Goal: Task Accomplishment & Management: Use online tool/utility

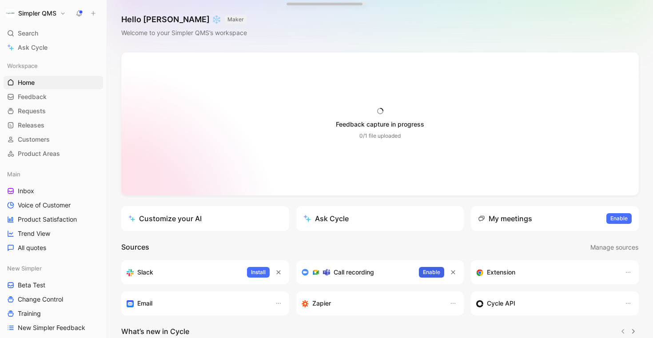
click at [433, 268] on span "Enable" at bounding box center [431, 272] width 17 height 9
click at [617, 218] on span "Enable" at bounding box center [618, 218] width 17 height 9
click at [23, 191] on span "Inbox" at bounding box center [26, 191] width 16 height 9
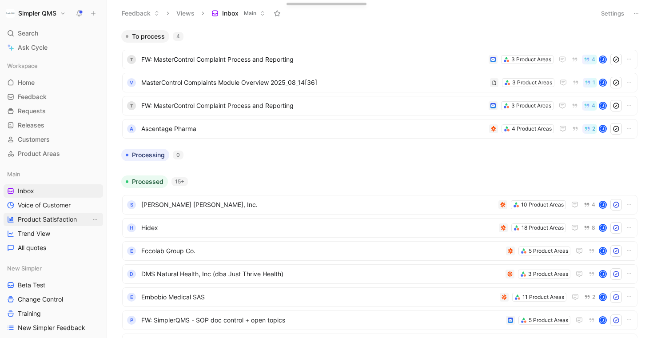
click at [43, 218] on span "Product Satisfaction" at bounding box center [47, 219] width 59 height 9
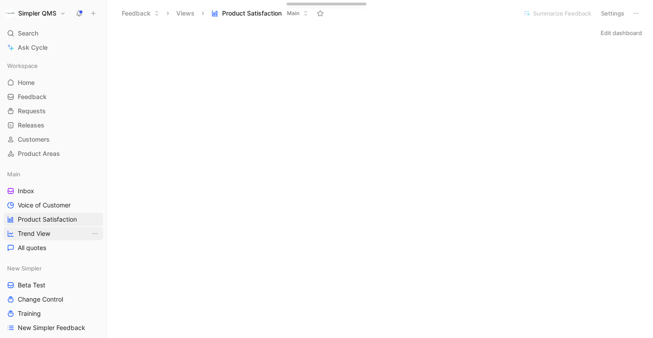
click at [29, 234] on span "Trend View" at bounding box center [34, 233] width 32 height 9
click at [28, 193] on span "Inbox" at bounding box center [26, 191] width 16 height 9
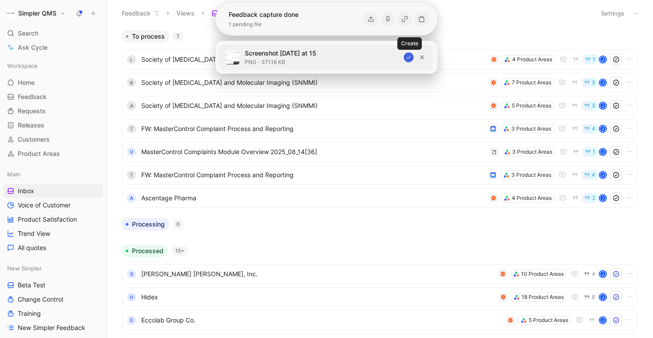
click at [411, 57] on icon "button" at bounding box center [408, 57] width 5 height 5
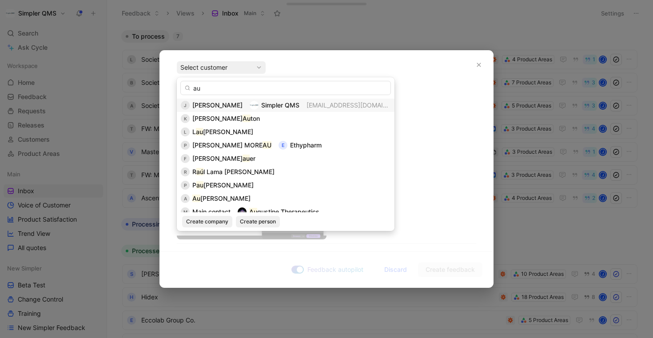
type input "a"
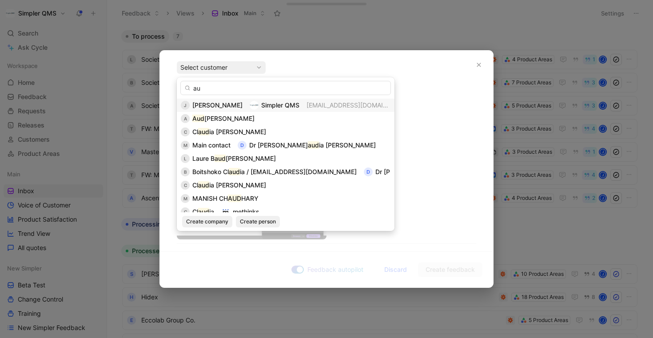
type input "a"
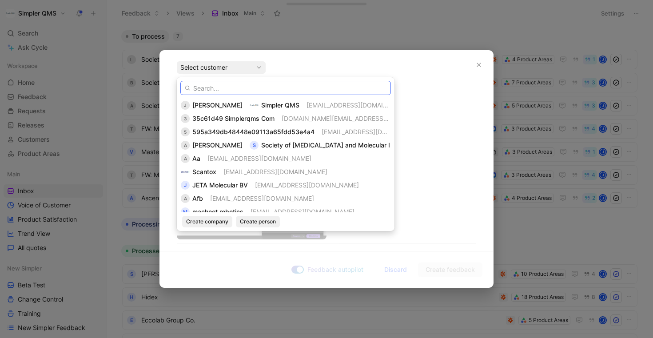
paste input "[PERSON_NAME] [PERSON_NAME]"
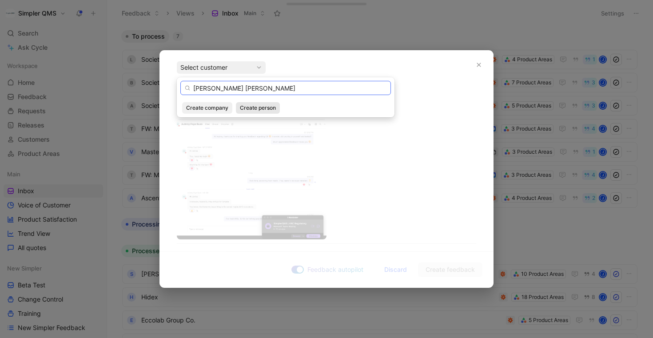
type input "[PERSON_NAME] [PERSON_NAME]"
click at [253, 106] on span "Create person" at bounding box center [258, 107] width 36 height 9
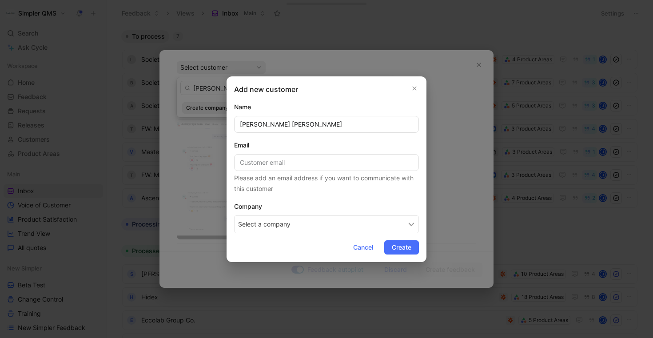
click at [296, 218] on button "Select a company" at bounding box center [326, 224] width 185 height 18
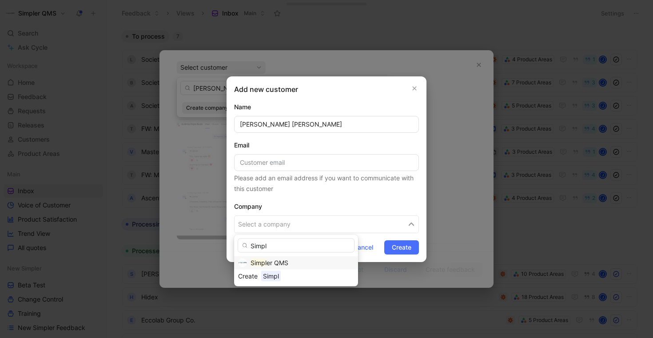
type input "Simpl"
click at [285, 260] on span "er QMS" at bounding box center [277, 263] width 22 height 8
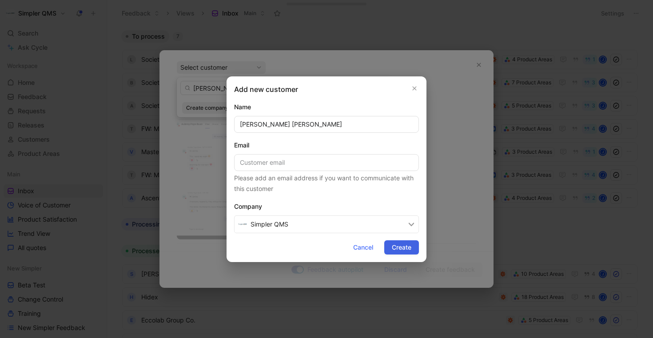
click at [399, 249] on span "Create" at bounding box center [402, 247] width 20 height 11
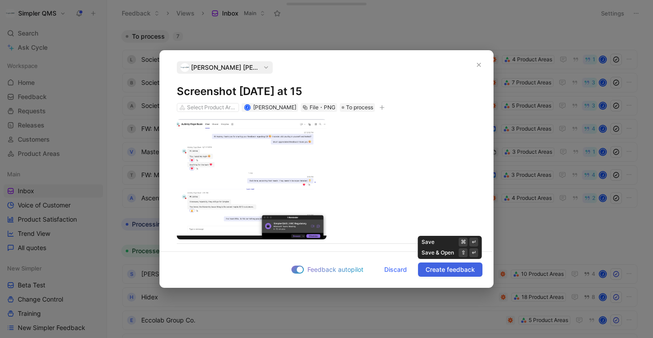
click at [461, 274] on span "Create feedback" at bounding box center [449, 269] width 49 height 11
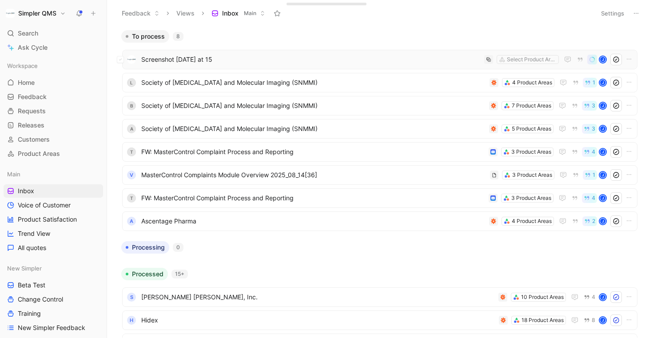
click at [449, 58] on span "Screenshot [DATE] at 15" at bounding box center [310, 59] width 339 height 11
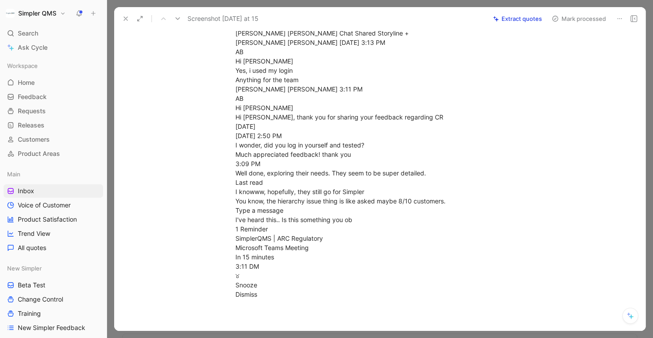
scroll to position [345, 0]
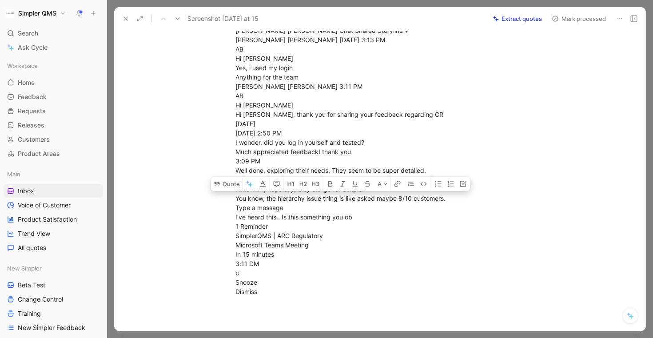
drag, startPoint x: 443, startPoint y: 200, endPoint x: 219, endPoint y: 195, distance: 224.3
click at [219, 195] on p "[PERSON_NAME] [PERSON_NAME] Chat Shared Storyline + [PERSON_NAME] [PERSON_NAME]…" at bounding box center [388, 151] width 341 height 294
click at [228, 184] on button "Quote" at bounding box center [227, 184] width 32 height 14
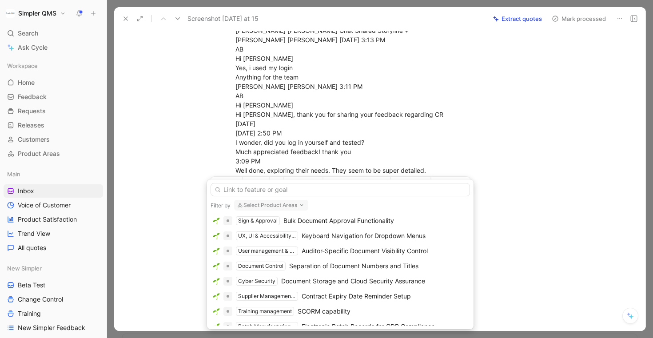
scroll to position [0, 0]
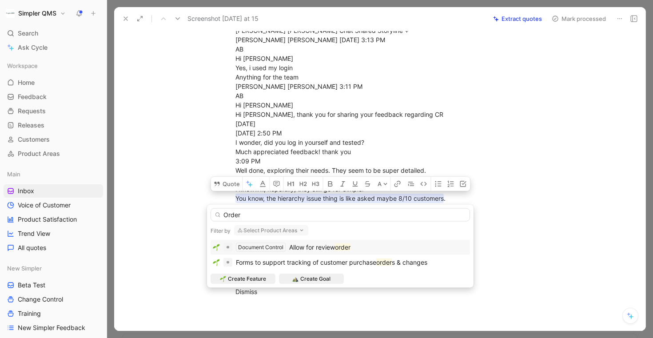
type input "Order"
click at [360, 247] on div "Document Control Allow for review order" at bounding box center [340, 247] width 255 height 11
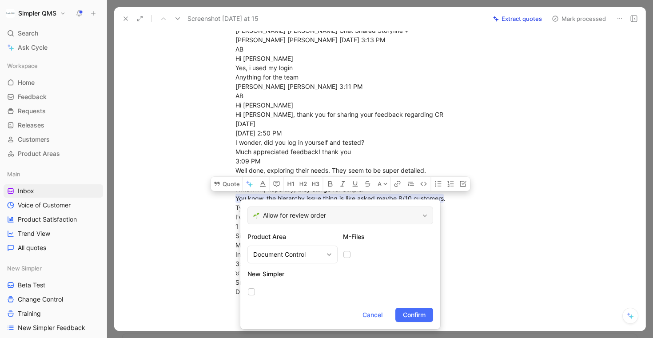
click at [328, 214] on span "Allow for review order" at bounding box center [341, 215] width 156 height 11
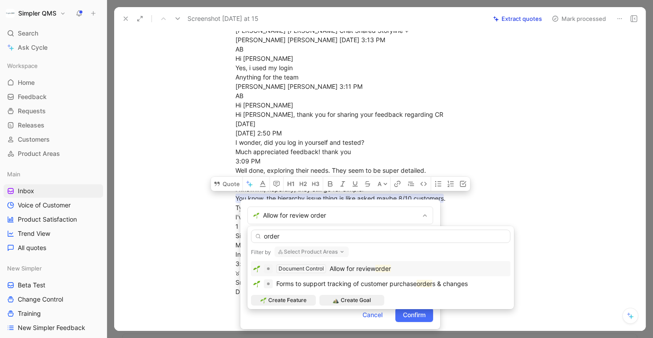
type input "order"
click at [375, 268] on span "Allow for review" at bounding box center [353, 269] width 46 height 8
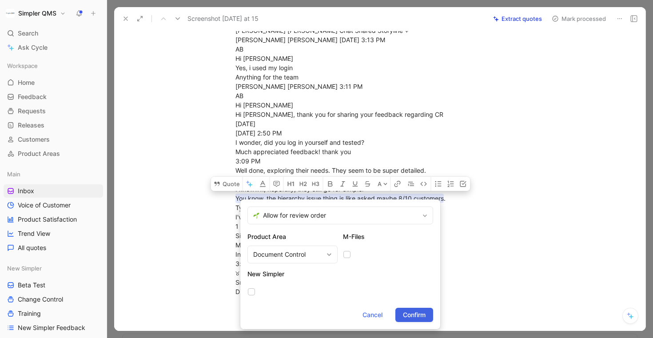
click at [413, 311] on span "Confirm" at bounding box center [414, 315] width 23 height 11
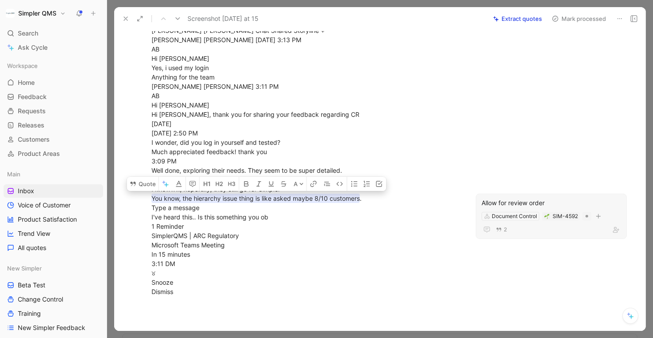
click at [531, 204] on div "Allow for review order" at bounding box center [550, 203] width 139 height 11
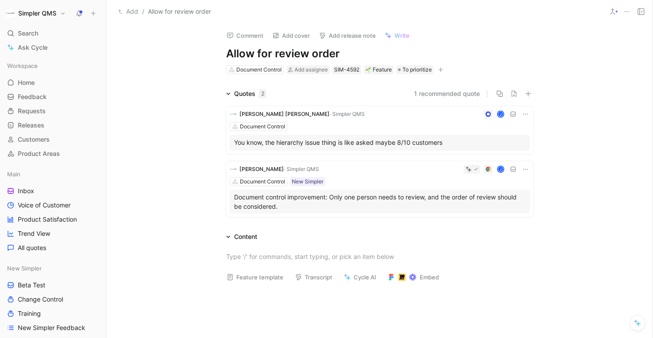
click at [312, 49] on h1 "Allow for review order" at bounding box center [379, 54] width 307 height 14
click at [561, 231] on div "Content Feature template Transcript Cycle AI Embed" at bounding box center [379, 310] width 545 height 159
drag, startPoint x: 400, startPoint y: 50, endPoint x: 187, endPoint y: 52, distance: 213.2
click at [187, 52] on div "Comment Add cover Add release note Write Allow for review & approval order Docu…" at bounding box center [379, 180] width 545 height 315
copy h1 "Allow for review & approval order"
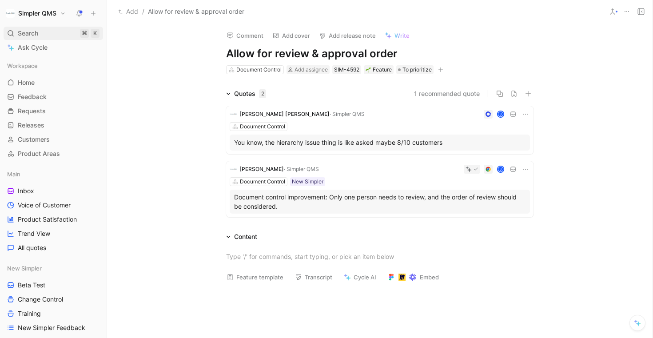
click at [18, 36] on span "Search" at bounding box center [28, 33] width 20 height 11
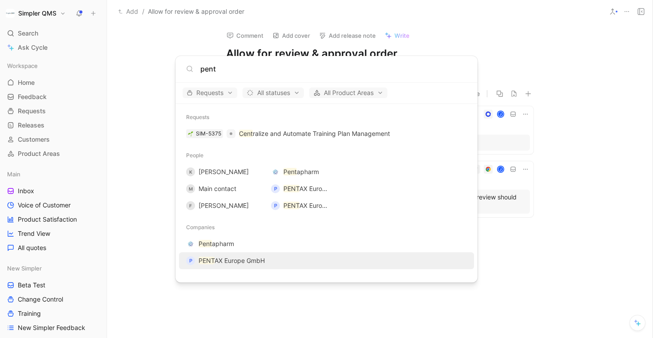
type input "pent"
click at [241, 258] on span "AX Europe GmbH" at bounding box center [240, 261] width 50 height 8
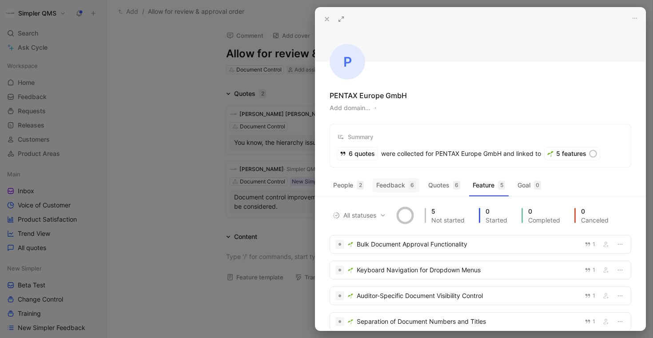
click at [389, 186] on button "Feedback 6" at bounding box center [396, 185] width 47 height 14
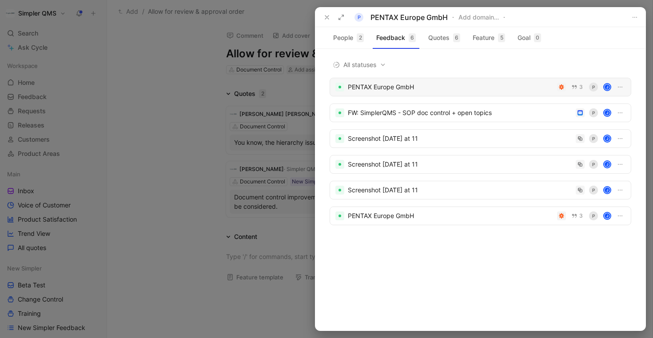
click at [491, 88] on div "PENTAX Europe GmbH" at bounding box center [451, 87] width 206 height 11
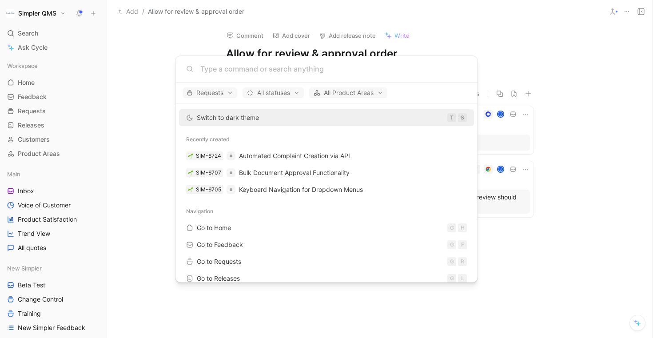
click at [157, 134] on body "Simpler QMS Search ⌘ K Ask Cycle Workspace Home G then H Feedback G then F Requ…" at bounding box center [326, 169] width 653 height 338
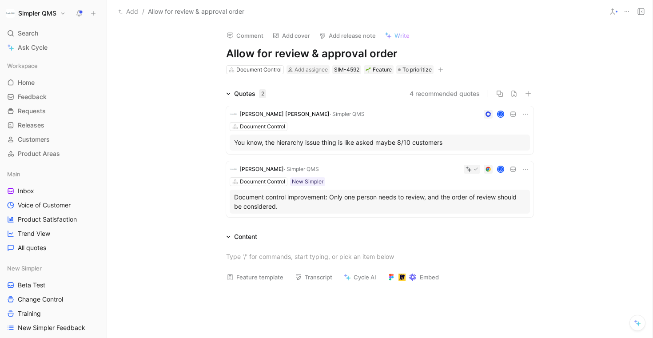
click at [613, 6] on button at bounding box center [612, 11] width 12 height 12
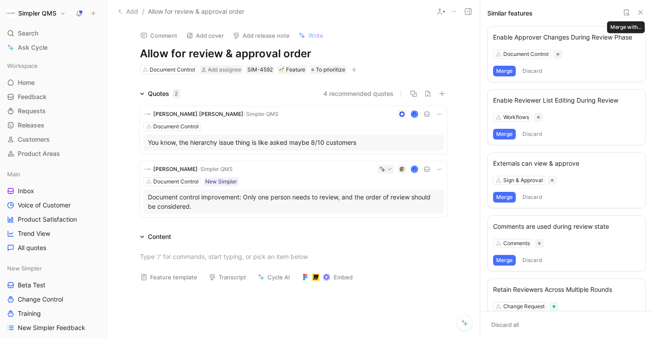
click at [625, 12] on icon at bounding box center [626, 12] width 7 height 7
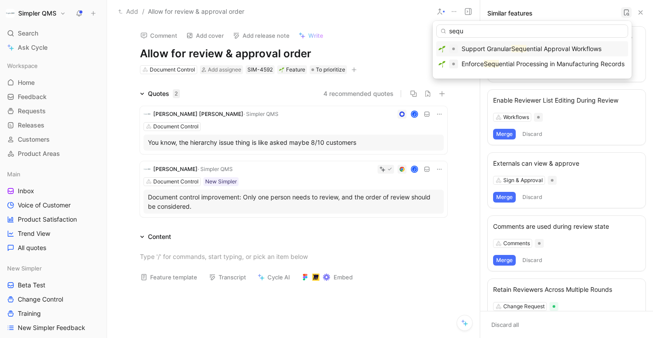
type input "sequ"
click at [556, 50] on span "ential Approval Workflows" at bounding box center [563, 49] width 75 height 8
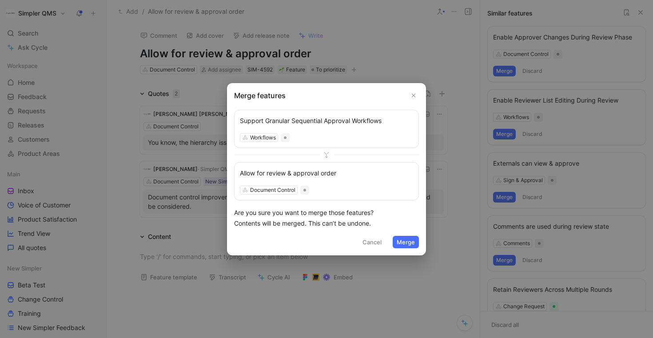
click at [404, 241] on button "Merge" at bounding box center [406, 242] width 26 height 12
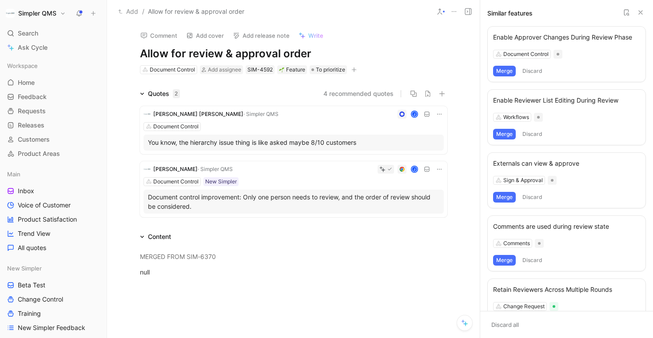
click at [643, 12] on icon at bounding box center [640, 12] width 7 height 7
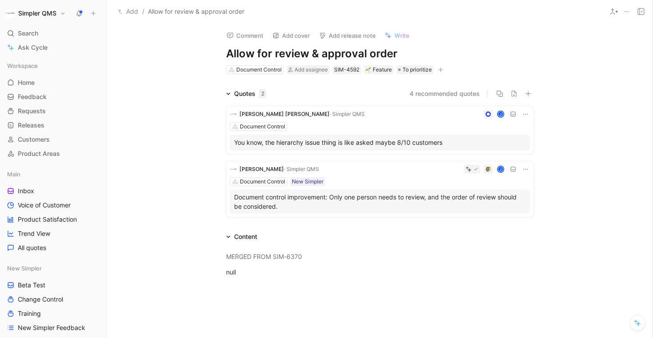
click at [439, 94] on button "4 recommended quotes" at bounding box center [444, 93] width 70 height 11
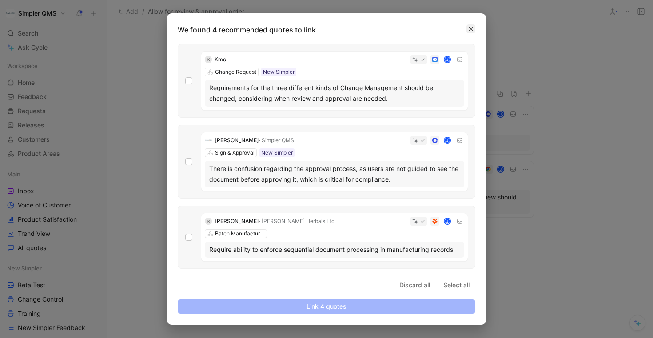
click at [473, 26] on icon "button" at bounding box center [470, 28] width 5 height 5
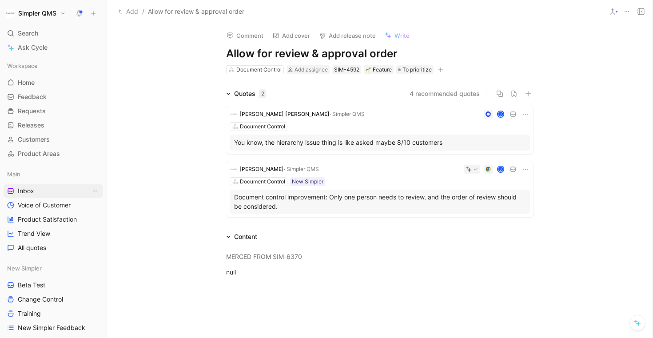
click at [50, 191] on link "Inbox" at bounding box center [53, 190] width 99 height 13
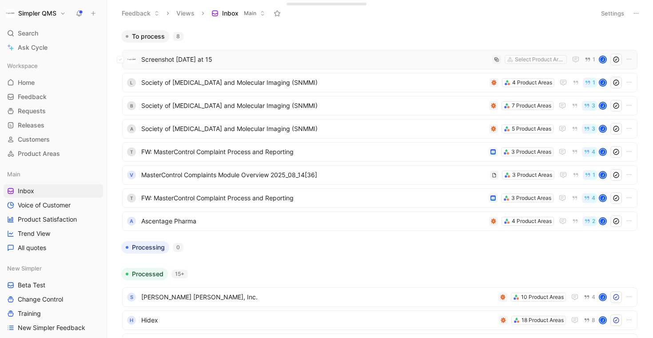
click at [346, 60] on span "Screenshot [DATE] at 15" at bounding box center [314, 59] width 347 height 11
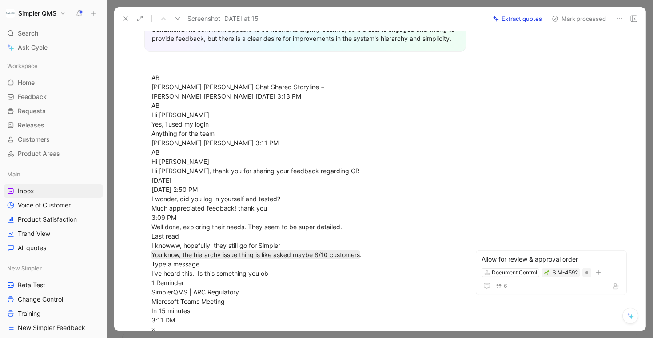
scroll to position [290, 0]
click at [559, 16] on button "Mark processed" at bounding box center [579, 18] width 62 height 12
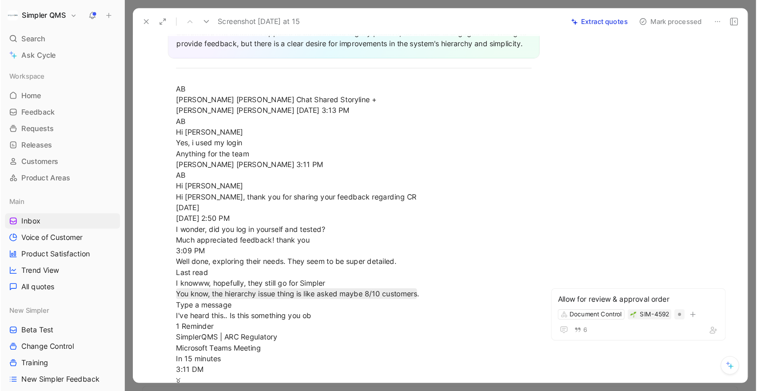
scroll to position [0, 0]
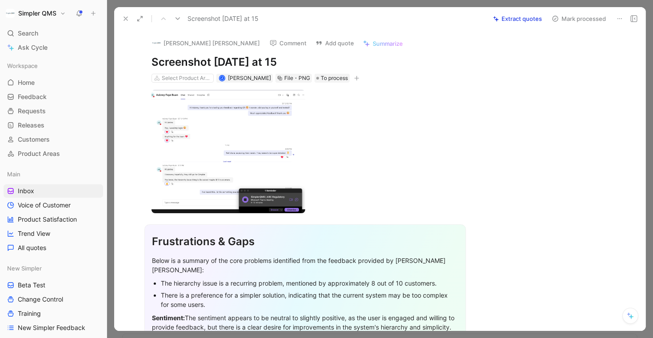
click at [558, 19] on icon at bounding box center [555, 18] width 7 height 7
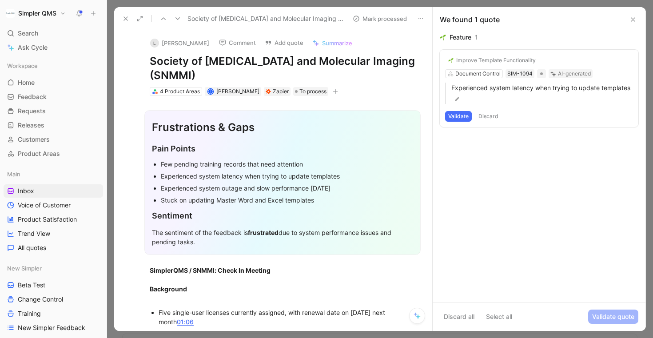
click at [126, 20] on icon at bounding box center [125, 18] width 7 height 7
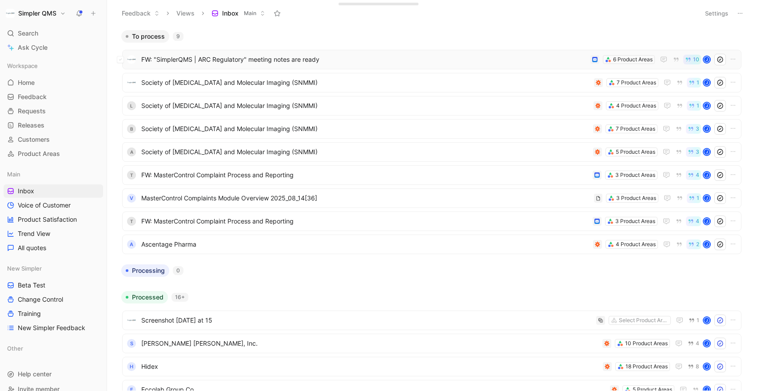
click at [334, 61] on span "FW: "SimplerQMS | ARC Regulatory" meeting notes are ready" at bounding box center [363, 59] width 445 height 11
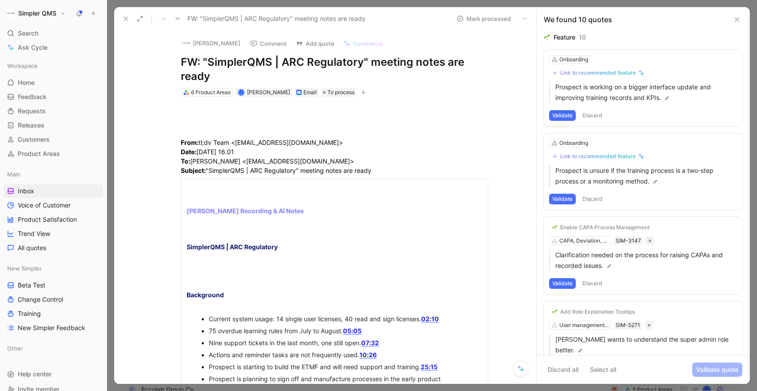
click at [236, 41] on button "[PERSON_NAME]" at bounding box center [210, 42] width 67 height 13
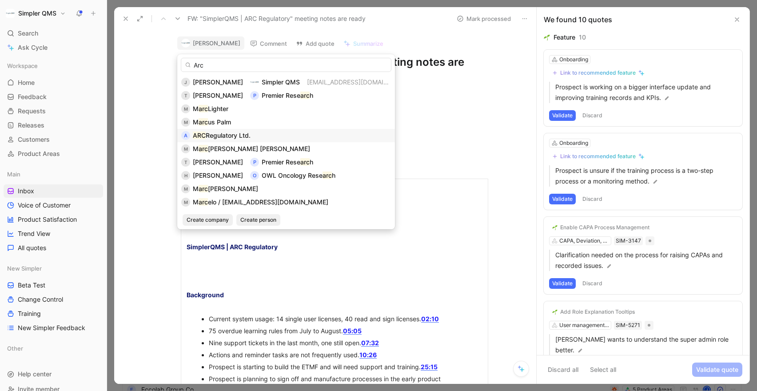
type input "Arc"
click at [247, 134] on span "Regulatory Ltd." at bounding box center [228, 135] width 45 height 8
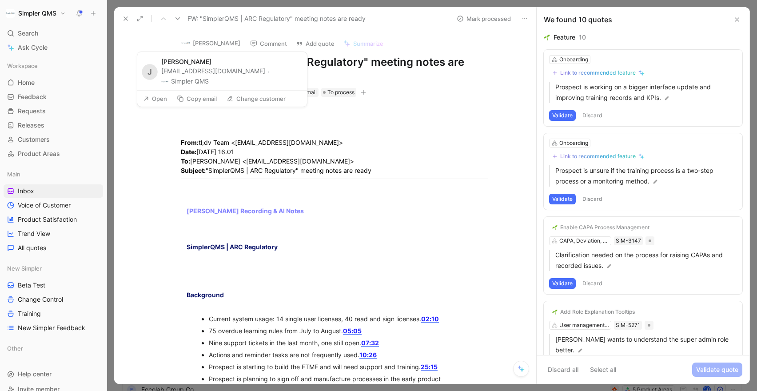
click at [203, 42] on button "[PERSON_NAME]" at bounding box center [210, 42] width 67 height 13
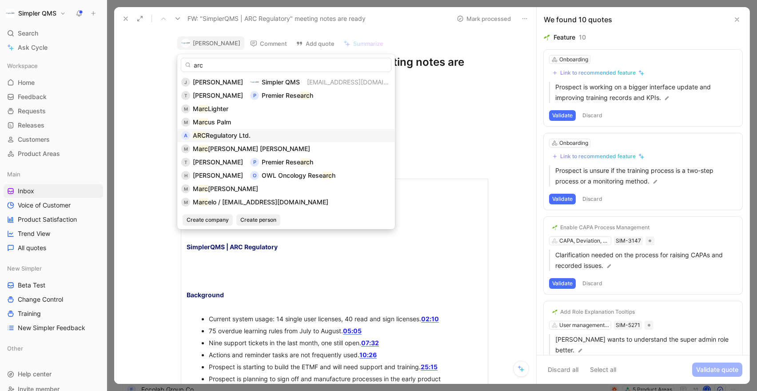
type input "arc"
click at [186, 136] on div "A" at bounding box center [185, 135] width 9 height 9
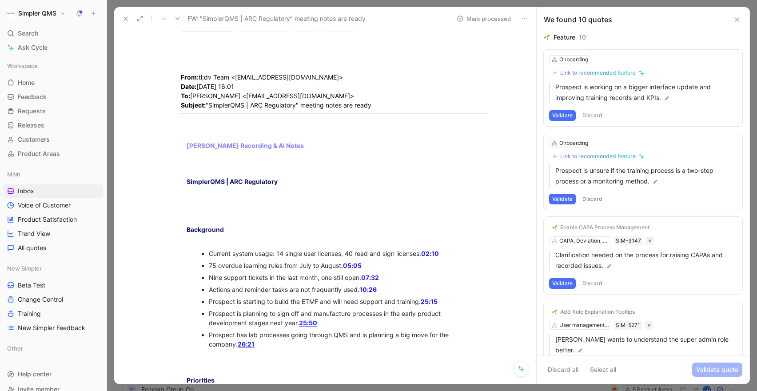
scroll to position [67, 0]
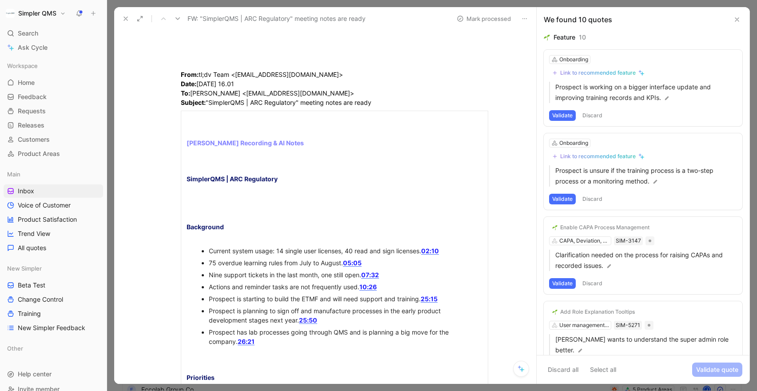
click at [597, 110] on button "Discard" at bounding box center [592, 115] width 26 height 11
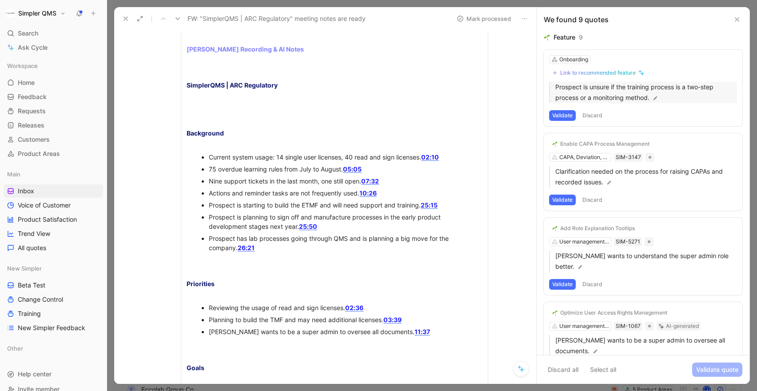
scroll to position [165, 0]
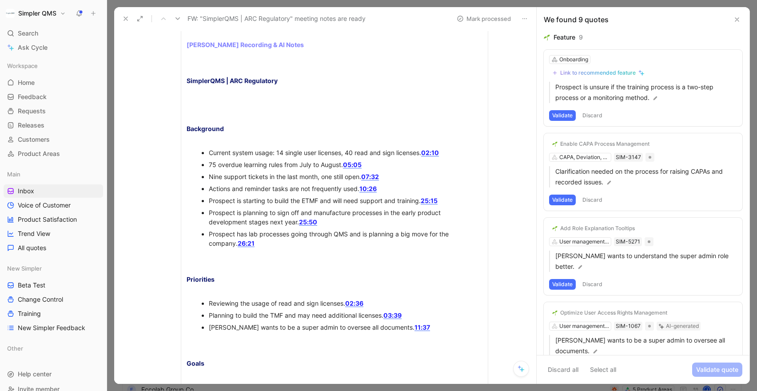
click at [596, 111] on button "Discard" at bounding box center [592, 115] width 26 height 11
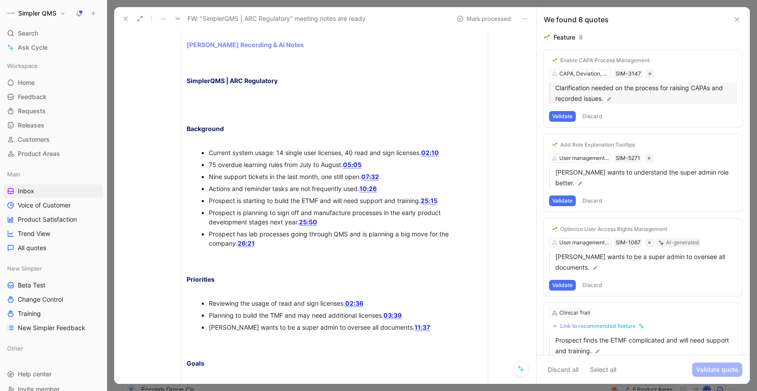
click at [608, 99] on img at bounding box center [609, 99] width 6 height 6
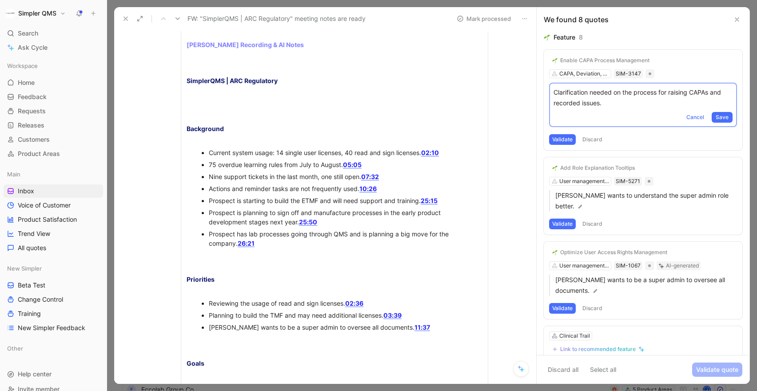
click at [554, 93] on p "Clarification needed on the process for raising CAPAs and recorded issues." at bounding box center [642, 97] width 179 height 21
drag, startPoint x: 554, startPoint y: 93, endPoint x: 601, endPoint y: 100, distance: 47.7
click at [601, 100] on p "Clarification needed on the process for raising CAPAs and recorded issues." at bounding box center [642, 97] width 179 height 21
click at [610, 101] on p "Clarification needed on the process for raising CAPAs and recorded issues." at bounding box center [642, 97] width 179 height 21
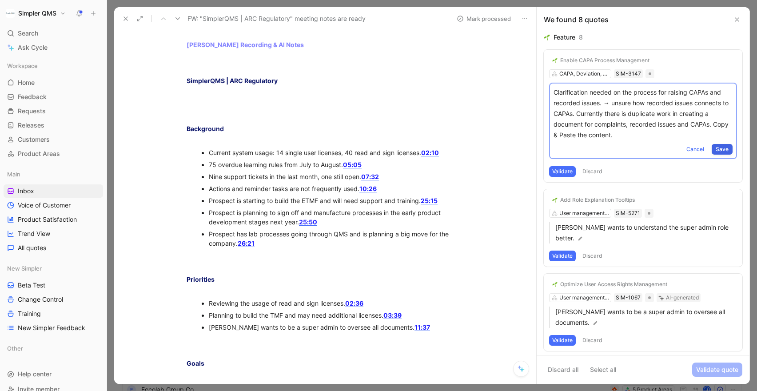
click at [652, 148] on span "Save" at bounding box center [721, 149] width 13 height 9
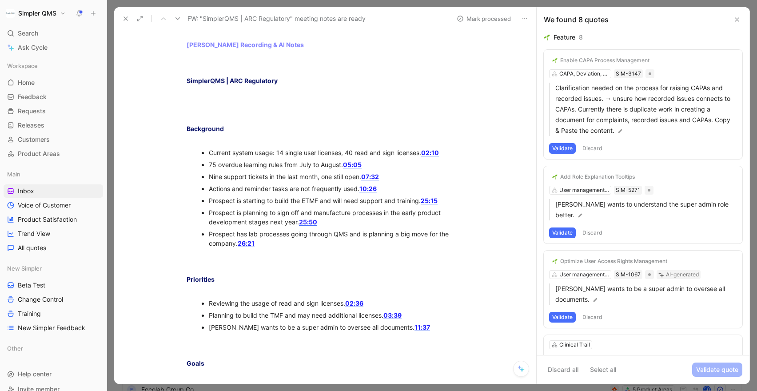
click at [562, 146] on button "Validate" at bounding box center [562, 148] width 27 height 11
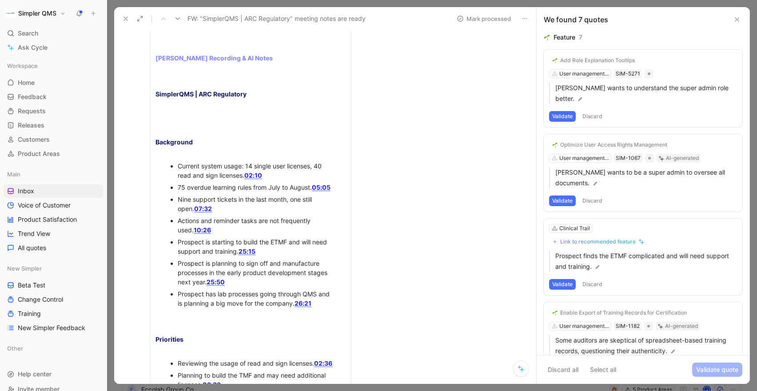
click at [595, 111] on button "Discard" at bounding box center [592, 116] width 26 height 11
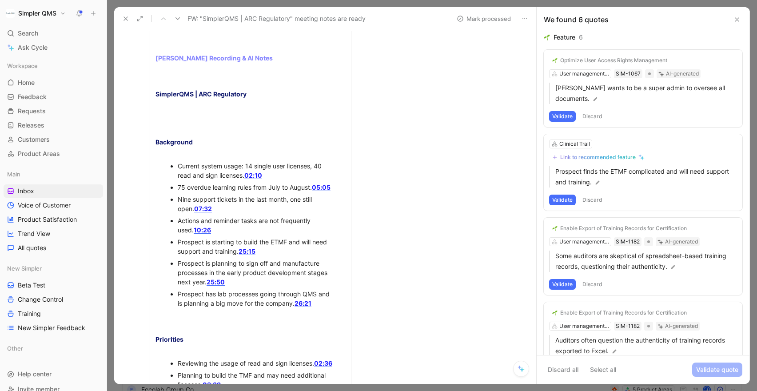
click at [560, 118] on button "Validate" at bounding box center [562, 116] width 27 height 11
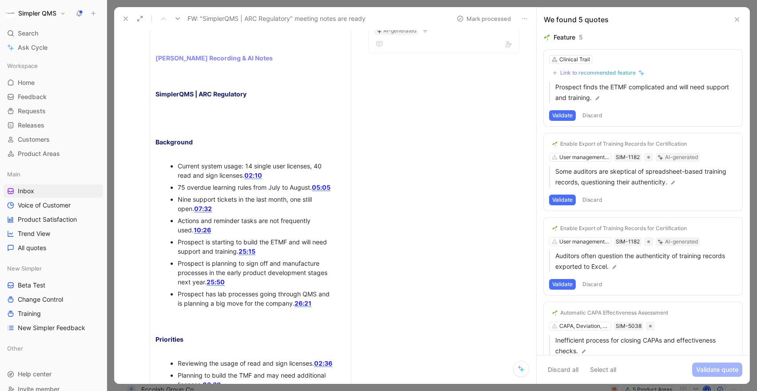
click at [568, 116] on button "Validate" at bounding box center [562, 115] width 27 height 11
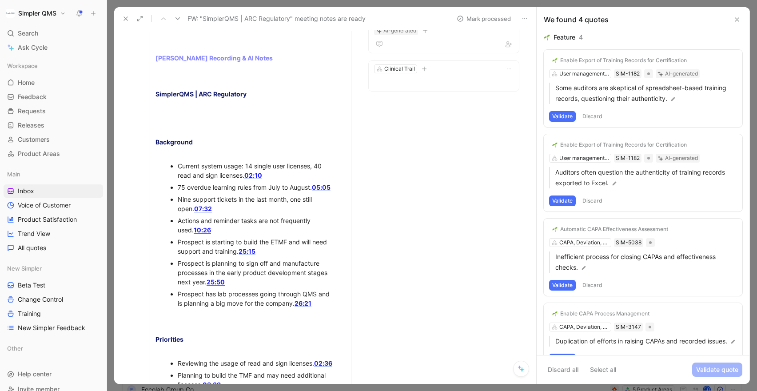
click at [566, 115] on button "Validate" at bounding box center [562, 116] width 27 height 11
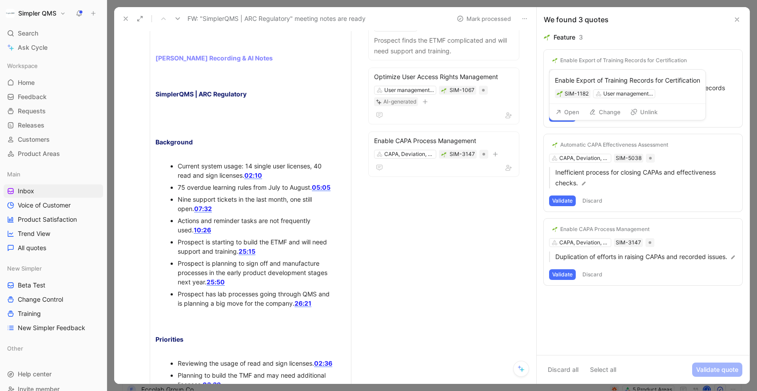
click at [611, 61] on div "Enable Export of Training Records for Certification" at bounding box center [623, 60] width 127 height 7
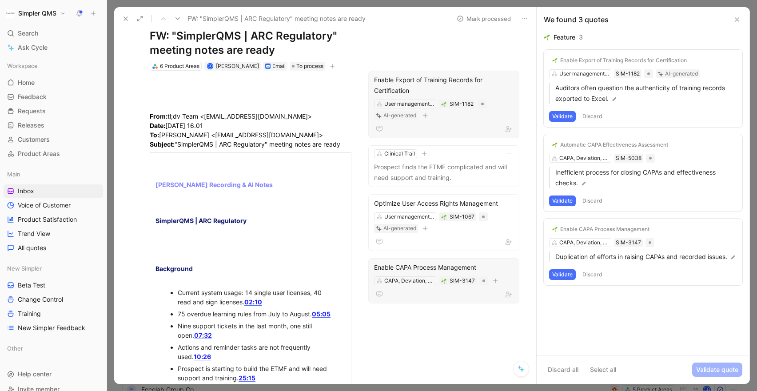
scroll to position [39, 0]
click at [578, 74] on div "Enable Export of Training Records for Certification SIM-1182 User management & …" at bounding box center [627, 87] width 156 height 34
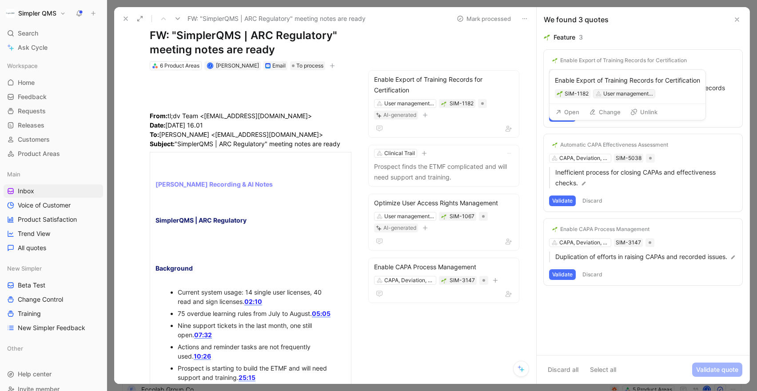
click at [616, 94] on div "User management & Permissions" at bounding box center [628, 93] width 50 height 9
click at [605, 59] on div "Enable Export of Training Records for Certification" at bounding box center [623, 60] width 127 height 7
click at [597, 112] on button "Change" at bounding box center [605, 112] width 40 height 12
click at [570, 113] on button "Open" at bounding box center [567, 112] width 32 height 12
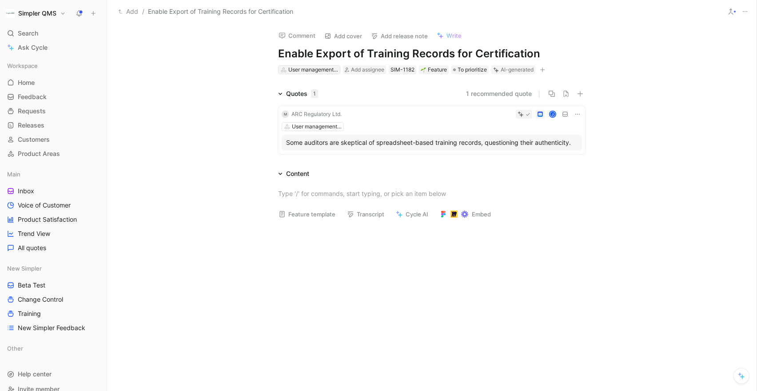
click at [323, 72] on div "User management & Permissions" at bounding box center [313, 69] width 50 height 9
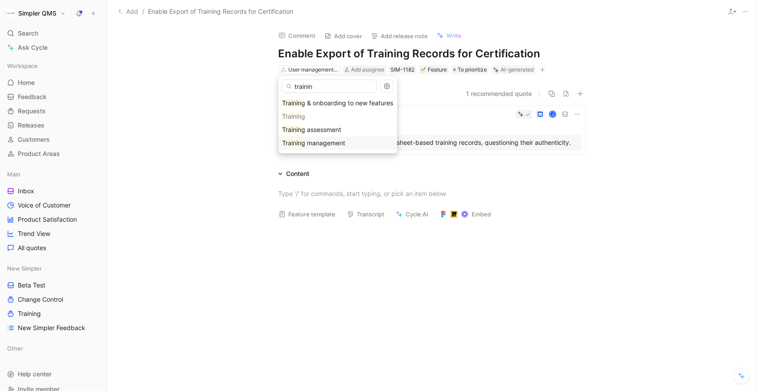
type input "trainin"
click at [325, 138] on div "Trainin g management" at bounding box center [337, 143] width 111 height 11
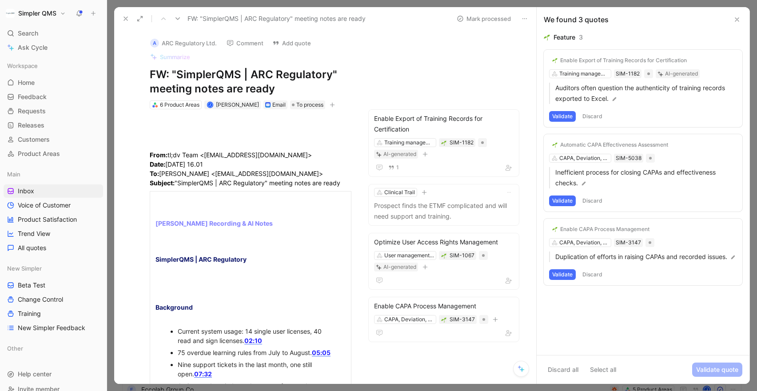
click at [567, 115] on button "Validate" at bounding box center [562, 116] width 27 height 11
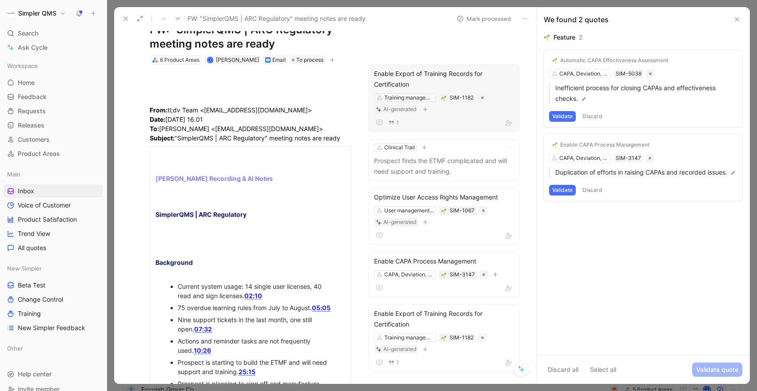
scroll to position [46, 0]
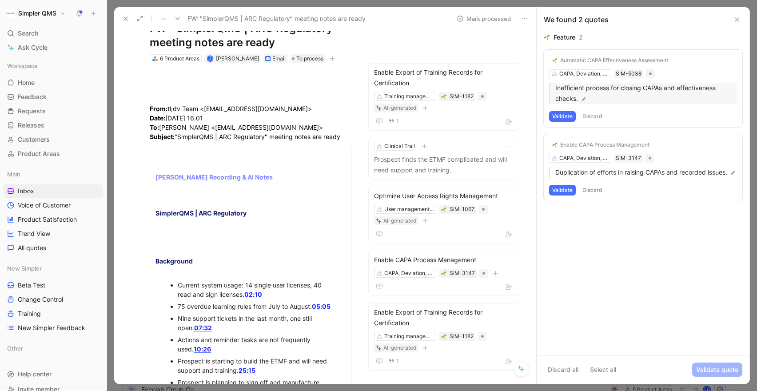
click at [584, 99] on img at bounding box center [583, 99] width 6 height 6
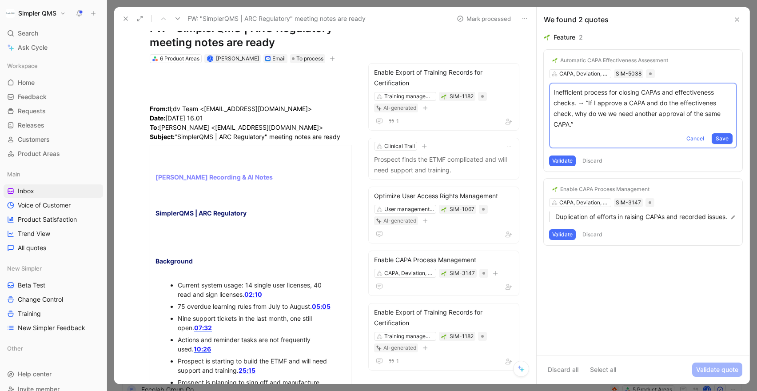
click at [652, 104] on p "Inefficient process for closing CAPAs and effectiveness checks. → “If I approve…" at bounding box center [642, 108] width 179 height 43
click at [652, 136] on span "Save" at bounding box center [721, 138] width 13 height 9
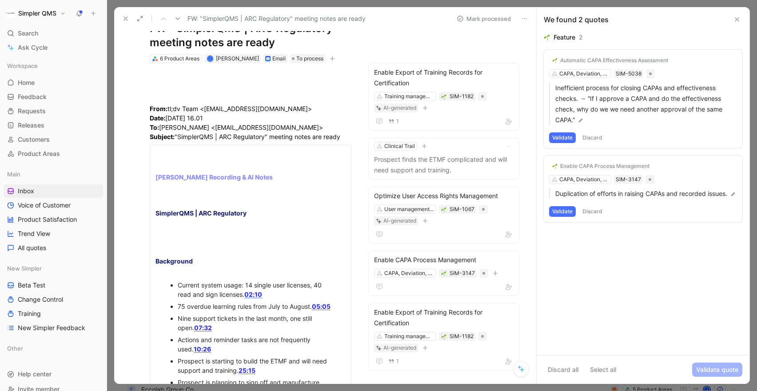
click at [561, 217] on button "Validate" at bounding box center [562, 211] width 27 height 11
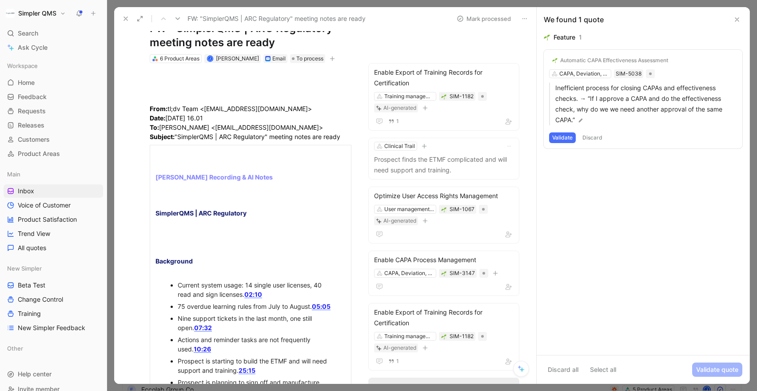
click at [563, 137] on button "Validate" at bounding box center [562, 137] width 27 height 11
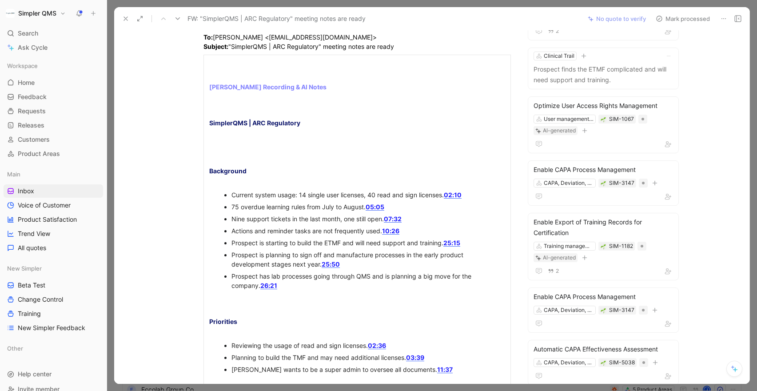
scroll to position [17, 0]
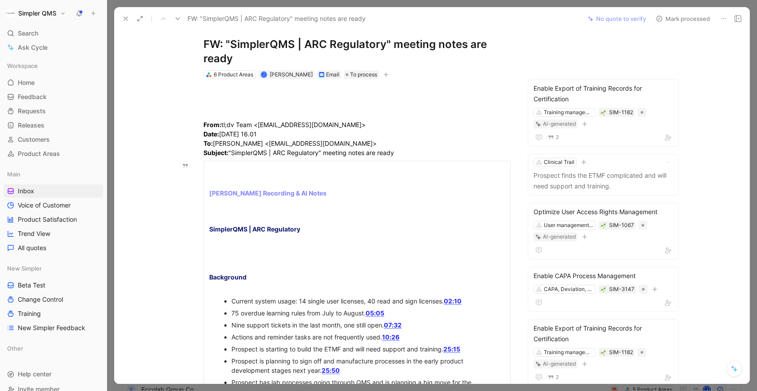
click at [652, 338] on icon at bounding box center [734, 368] width 7 height 7
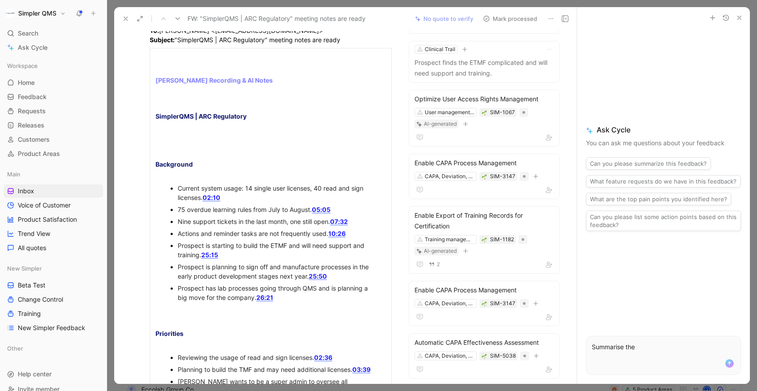
scroll to position [0, 0]
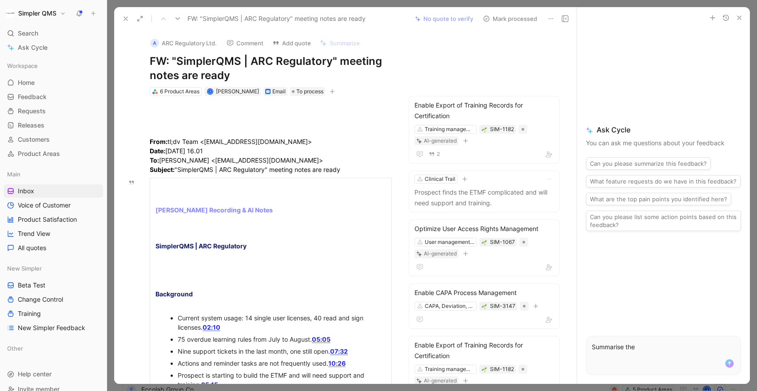
click at [620, 338] on p "Summarise the" at bounding box center [663, 347] width 143 height 11
click at [648, 338] on p "Summarize the" at bounding box center [663, 347] width 143 height 11
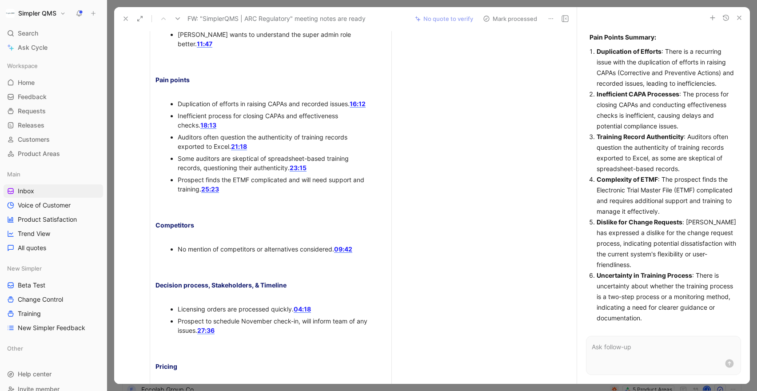
scroll to position [568, 0]
drag, startPoint x: 269, startPoint y: 147, endPoint x: 175, endPoint y: 99, distance: 105.3
click at [175, 99] on ul "Duplication of efforts in raising CAPAs and recorded issues. 16:12 Inefficient …" at bounding box center [271, 145] width 238 height 97
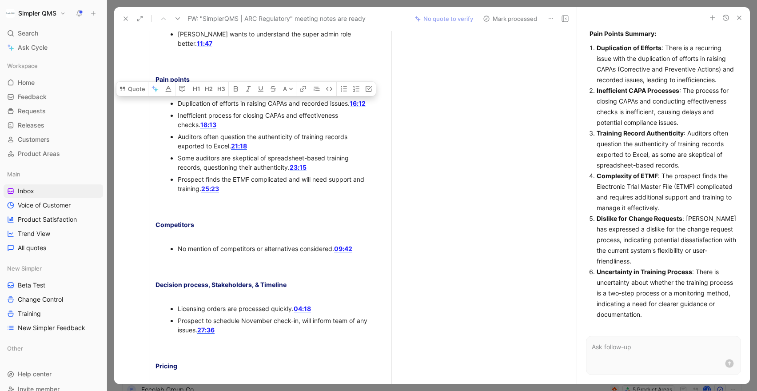
scroll to position [0, 0]
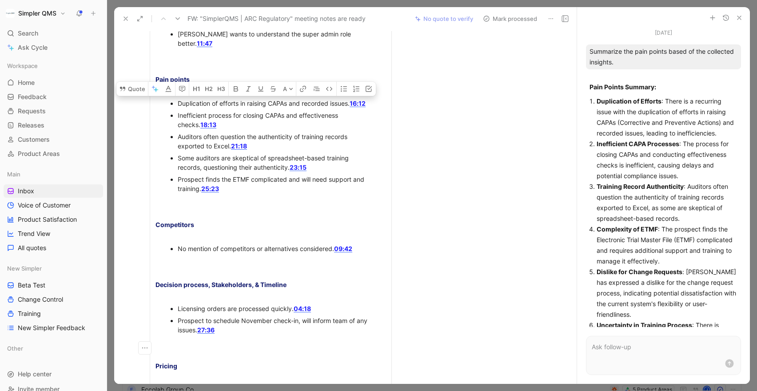
click at [0, 0] on icon "button" at bounding box center [0, 0] width 0 height 0
click at [652, 19] on icon "button" at bounding box center [738, 17] width 7 height 7
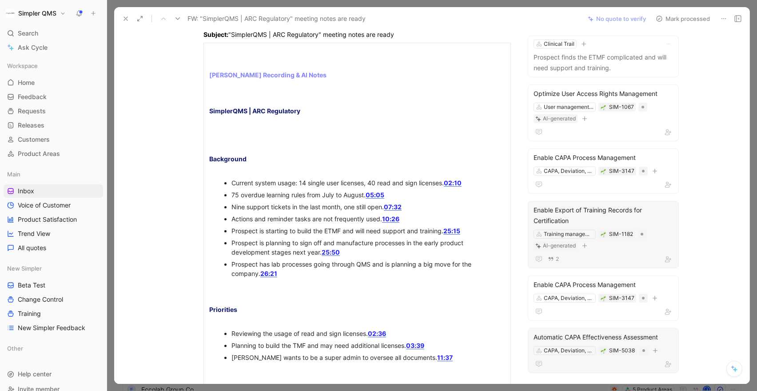
scroll to position [139, 0]
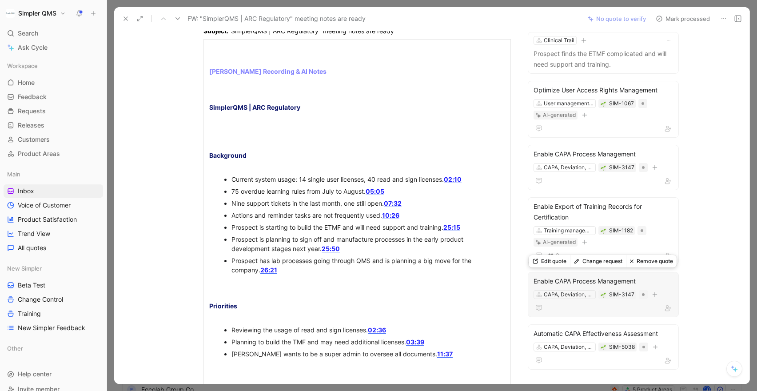
click at [612, 281] on div "Enable CAPA Process Management" at bounding box center [602, 281] width 139 height 11
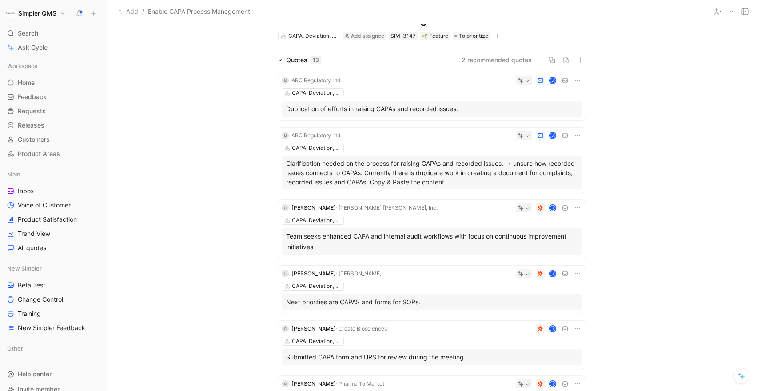
scroll to position [32, 0]
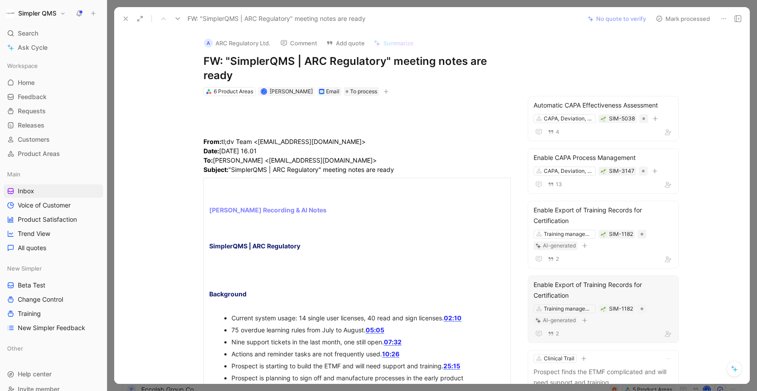
click at [598, 325] on div "Training management SIM-1182 AI-generated" at bounding box center [602, 314] width 141 height 22
click at [596, 104] on div "Automatic CAPA Effectiveness Assessment" at bounding box center [602, 105] width 139 height 11
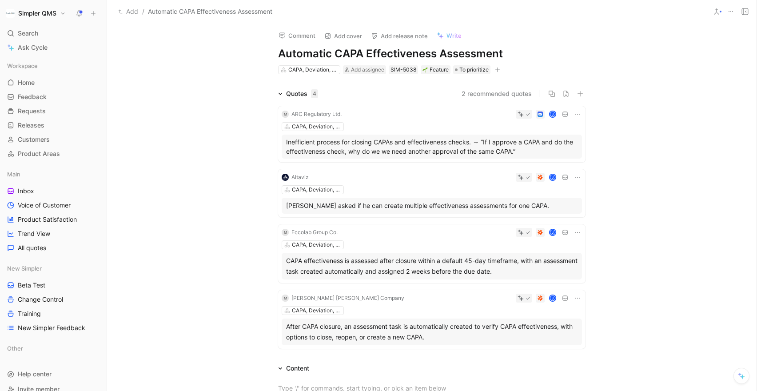
drag, startPoint x: 485, startPoint y: 141, endPoint x: 514, endPoint y: 152, distance: 30.8
click at [514, 152] on p "Inefficient process for closing CAPAs and effectiveness checks. → “If I approve…" at bounding box center [431, 146] width 291 height 19
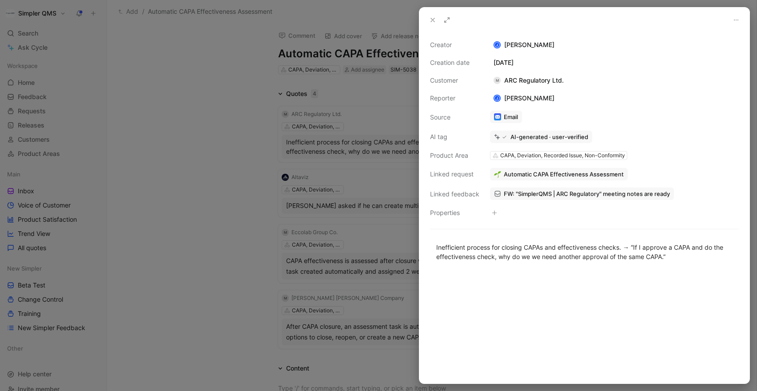
click at [207, 157] on div at bounding box center [378, 195] width 757 height 391
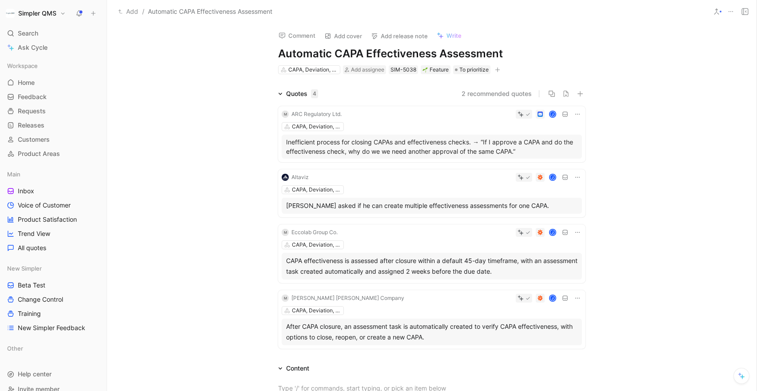
click at [133, 9] on button "Add" at bounding box center [128, 11] width 24 height 11
click at [31, 194] on span "Inbox" at bounding box center [26, 191] width 16 height 9
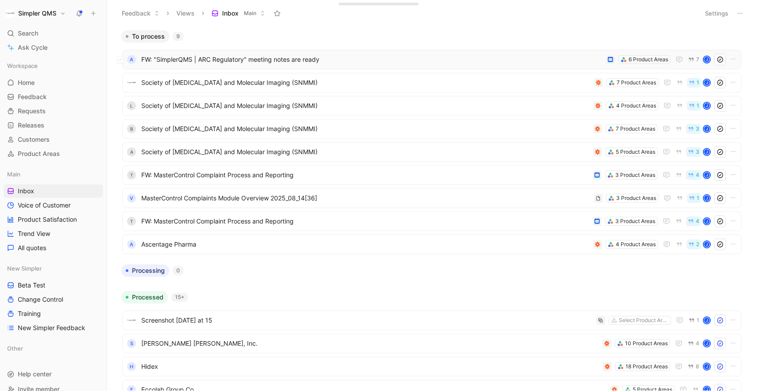
click at [334, 56] on span "FW: "SimplerQMS | ARC Regulatory" meeting notes are ready" at bounding box center [371, 59] width 461 height 11
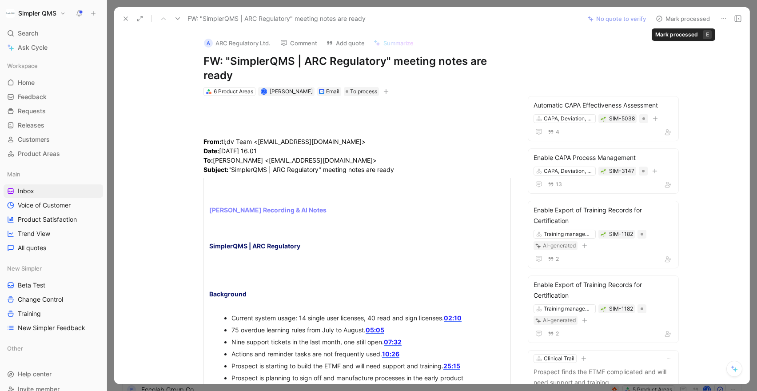
click at [652, 20] on icon at bounding box center [658, 18] width 7 height 7
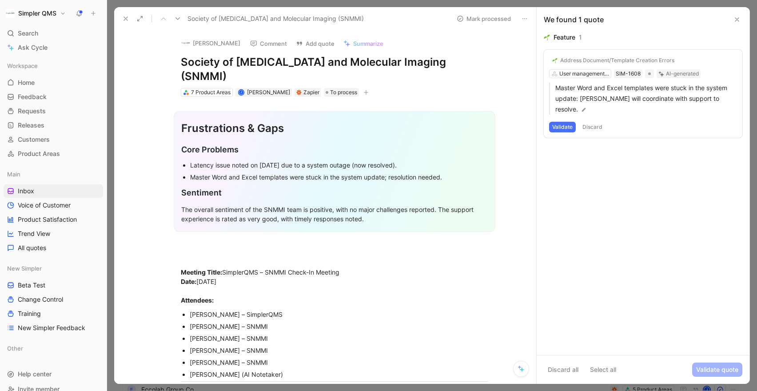
click at [128, 18] on icon at bounding box center [125, 18] width 7 height 7
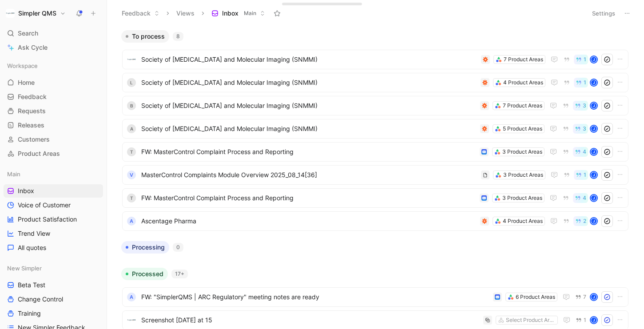
click at [332, 39] on div "To process 8" at bounding box center [375, 36] width 515 height 12
